Goal: Entertainment & Leisure: Consume media (video, audio)

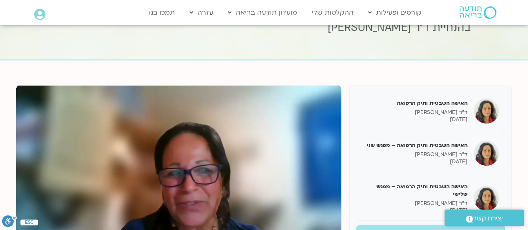
scroll to position [125, 0]
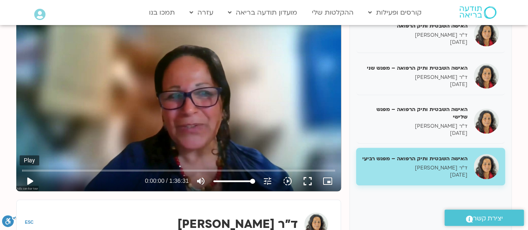
click at [28, 176] on button "play_arrow" at bounding box center [30, 181] width 20 height 20
type input "7.634384"
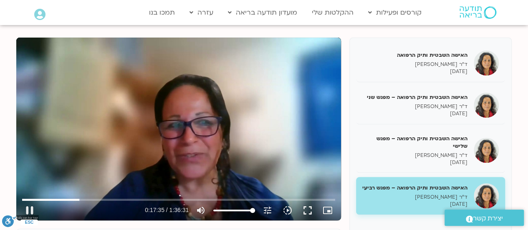
scroll to position [83, 0]
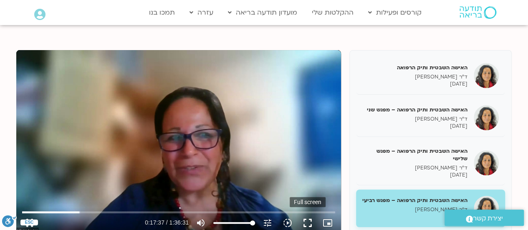
click at [309, 222] on button "fullscreen" at bounding box center [307, 223] width 20 height 20
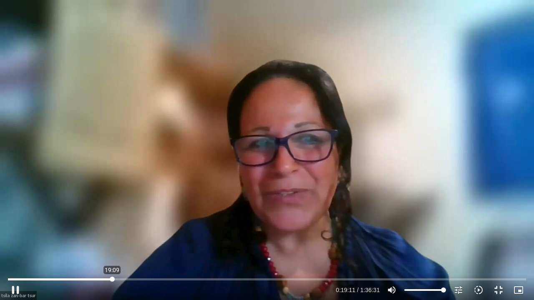
click at [112, 229] on input "Seek" at bounding box center [267, 279] width 518 height 5
click at [121, 229] on input "Seek" at bounding box center [267, 279] width 518 height 5
click at [181, 229] on input "Seek" at bounding box center [267, 279] width 518 height 5
click at [199, 229] on input "Seek" at bounding box center [267, 279] width 518 height 5
click at [194, 229] on input "Seek" at bounding box center [267, 279] width 518 height 5
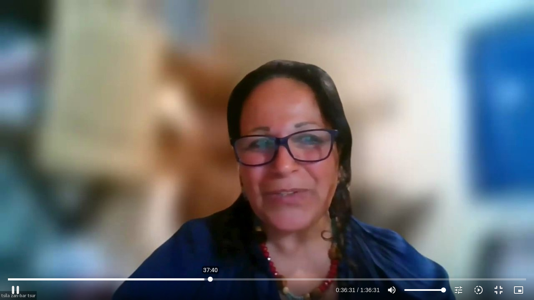
click at [210, 229] on input "Seek" at bounding box center [267, 279] width 518 height 5
click at [220, 229] on input "Seek" at bounding box center [267, 279] width 518 height 5
click at [234, 229] on input "Seek" at bounding box center [267, 279] width 518 height 5
click at [243, 229] on input "Seek" at bounding box center [267, 279] width 518 height 5
click at [262, 229] on input "Seek" at bounding box center [267, 279] width 518 height 5
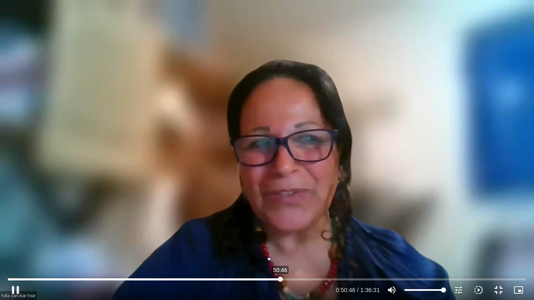
click at [280, 229] on input "Seek" at bounding box center [267, 279] width 518 height 5
click at [297, 229] on input "Seek" at bounding box center [267, 279] width 518 height 5
click at [16, 229] on button "pause" at bounding box center [15, 290] width 20 height 20
click at [358, 229] on div "Skip Ad 1:05:03 play_arrow 1:04:09 / 1:36:31 volume_up Mute tune Resolution Aut…" at bounding box center [266, 286] width 523 height 27
click at [15, 229] on button "play_arrow" at bounding box center [15, 290] width 20 height 20
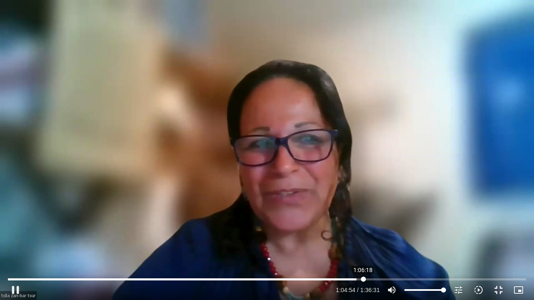
click at [363, 229] on input "Seek" at bounding box center [267, 279] width 518 height 5
click at [15, 229] on button "pause" at bounding box center [15, 290] width 20 height 20
click at [15, 229] on button "play_arrow" at bounding box center [15, 290] width 20 height 20
click at [416, 229] on input "Seek" at bounding box center [267, 279] width 518 height 5
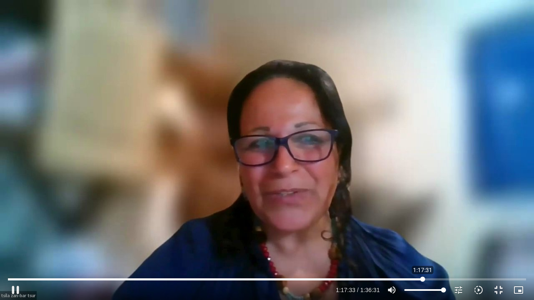
click at [423, 229] on input "Seek" at bounding box center [267, 279] width 518 height 5
click at [429, 229] on input "Seek" at bounding box center [267, 279] width 518 height 5
click at [432, 229] on input "Seek" at bounding box center [267, 279] width 518 height 5
click at [442, 229] on input "Seek" at bounding box center [267, 279] width 518 height 5
click at [17, 229] on button "pause" at bounding box center [15, 290] width 20 height 20
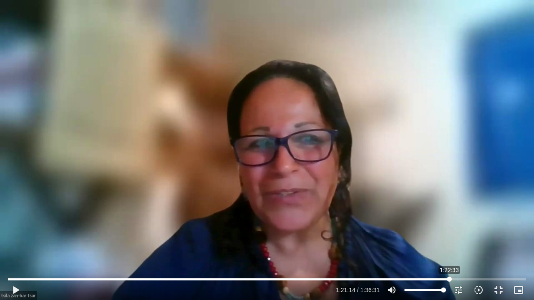
click at [449, 229] on input "Seek" at bounding box center [267, 279] width 518 height 5
click at [464, 229] on input "Seek" at bounding box center [267, 279] width 518 height 5
click at [473, 229] on input "Seek" at bounding box center [267, 279] width 518 height 5
click at [485, 229] on input "Seek" at bounding box center [267, 279] width 518 height 5
click at [495, 229] on input "Seek" at bounding box center [267, 279] width 518 height 5
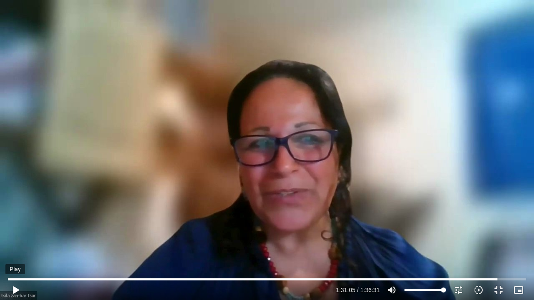
click at [17, 229] on button "play_arrow" at bounding box center [15, 290] width 20 height 20
click at [501, 229] on input "Seek" at bounding box center [267, 279] width 518 height 5
click at [10, 229] on button "pause" at bounding box center [15, 290] width 20 height 20
click at [15, 229] on button "play_arrow" at bounding box center [15, 290] width 20 height 20
click at [509, 229] on input "Seek" at bounding box center [267, 279] width 518 height 5
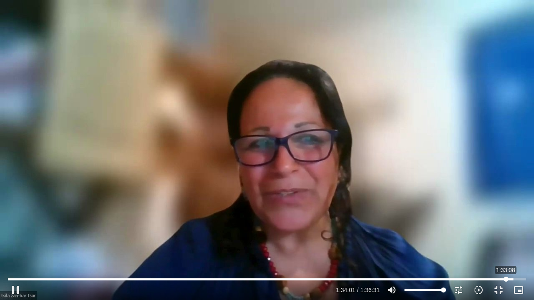
click at [506, 229] on input "Seek" at bounding box center [267, 279] width 518 height 5
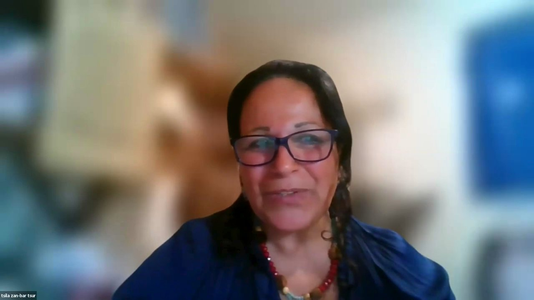
type input "5791.513333"
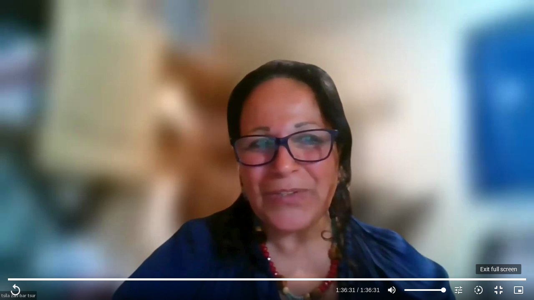
click at [500, 229] on button "fullscreen_exit" at bounding box center [499, 290] width 20 height 20
